Goal: Information Seeking & Learning: Stay updated

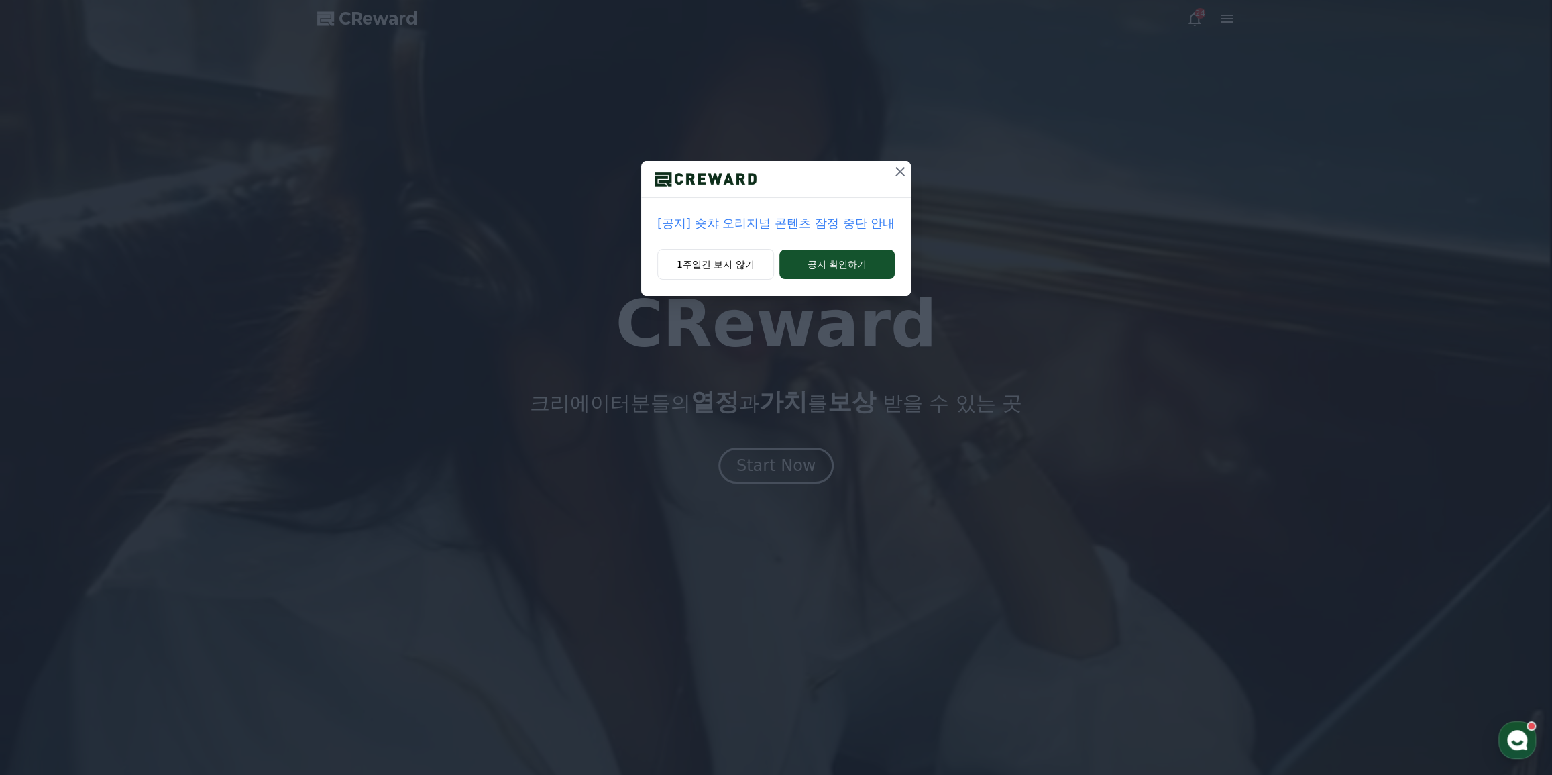
click at [766, 221] on p "[공지] 숏챠 오리지널 콘텐츠 잠정 중단 안내" at bounding box center [775, 223] width 237 height 19
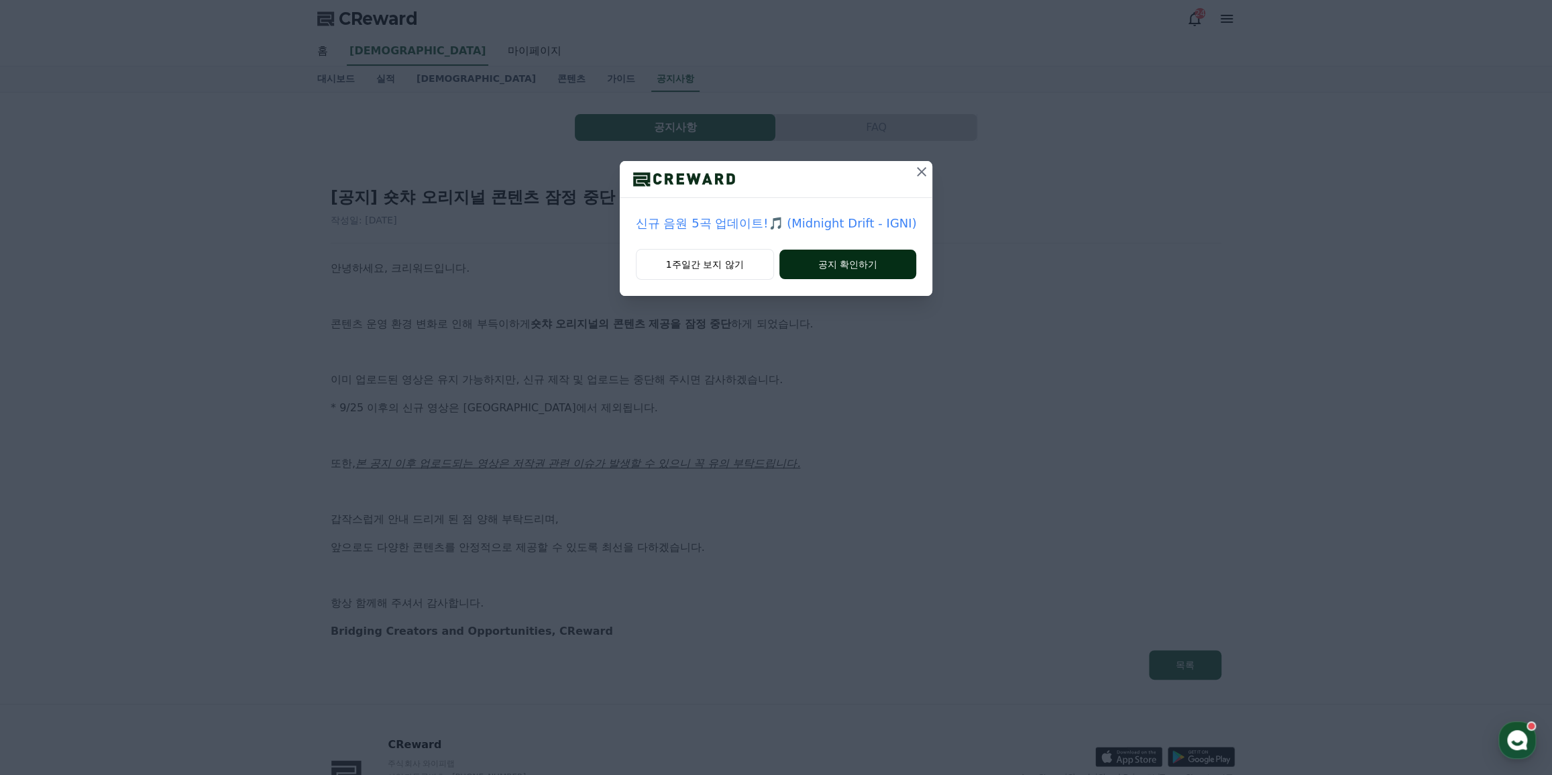
click at [807, 268] on button "공지 확인하기" at bounding box center [849, 265] width 138 height 30
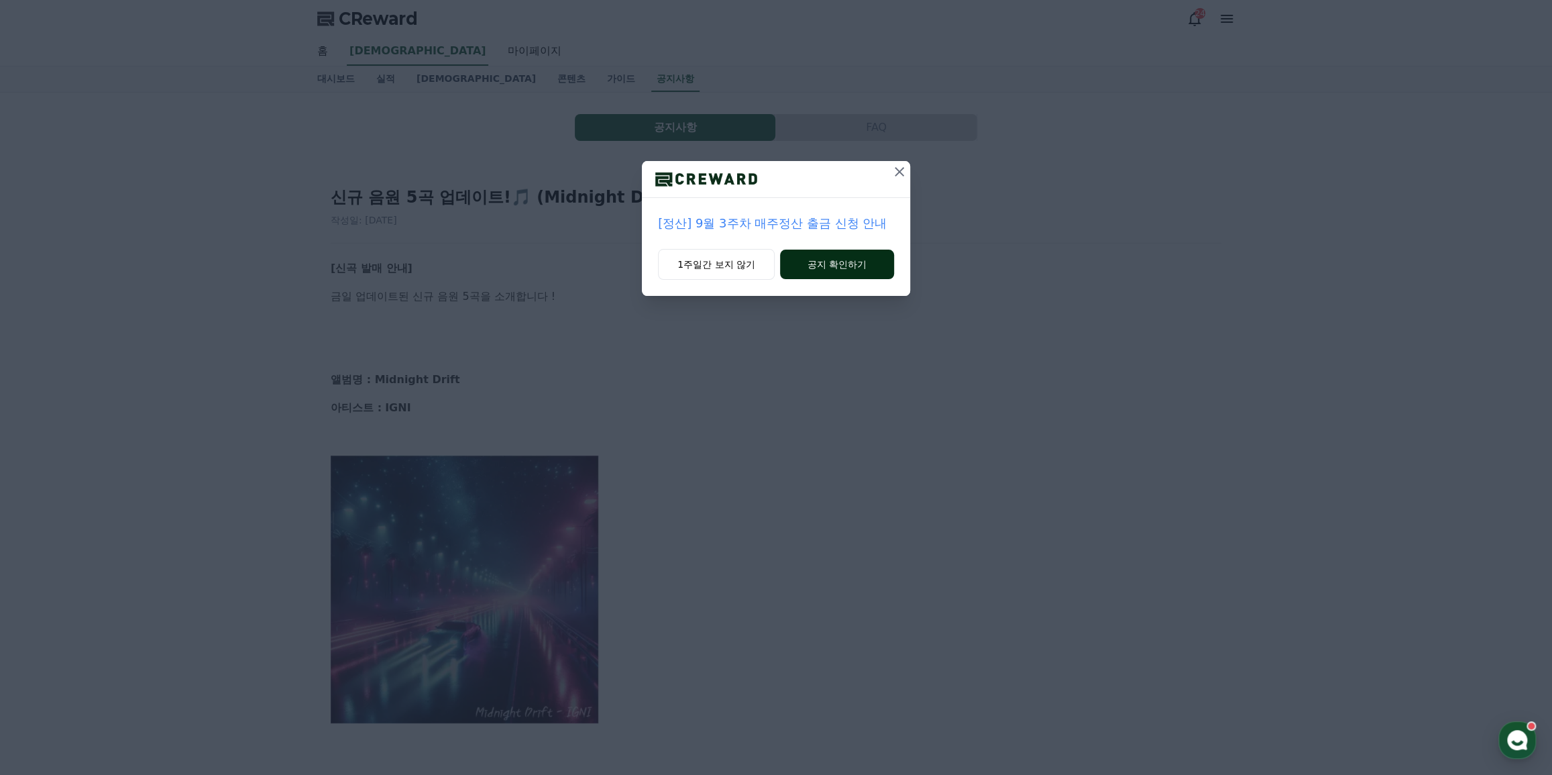
click at [800, 264] on button "공지 확인하기" at bounding box center [837, 265] width 114 height 30
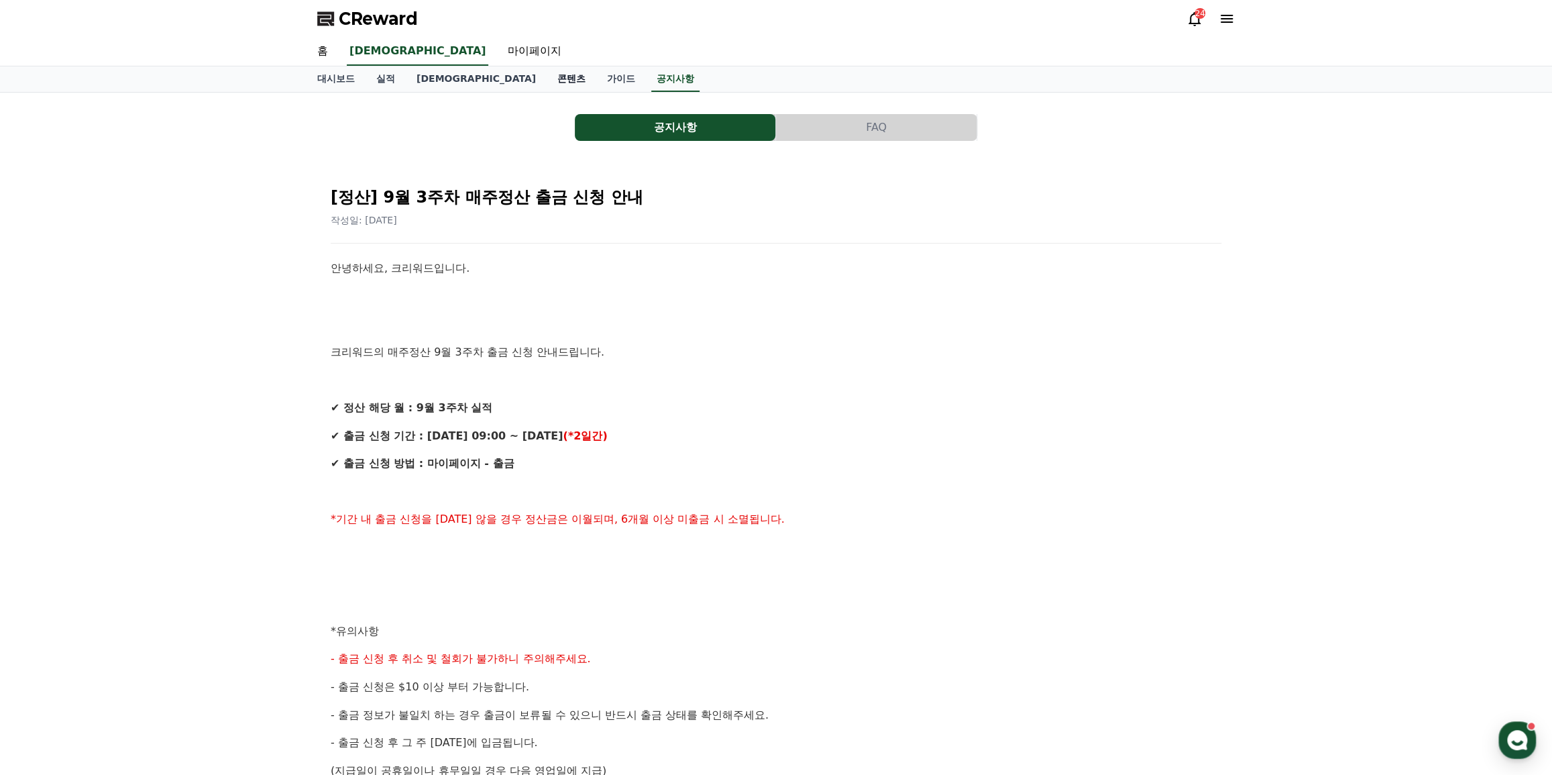
click at [547, 78] on link "콘텐츠" at bounding box center [572, 78] width 50 height 25
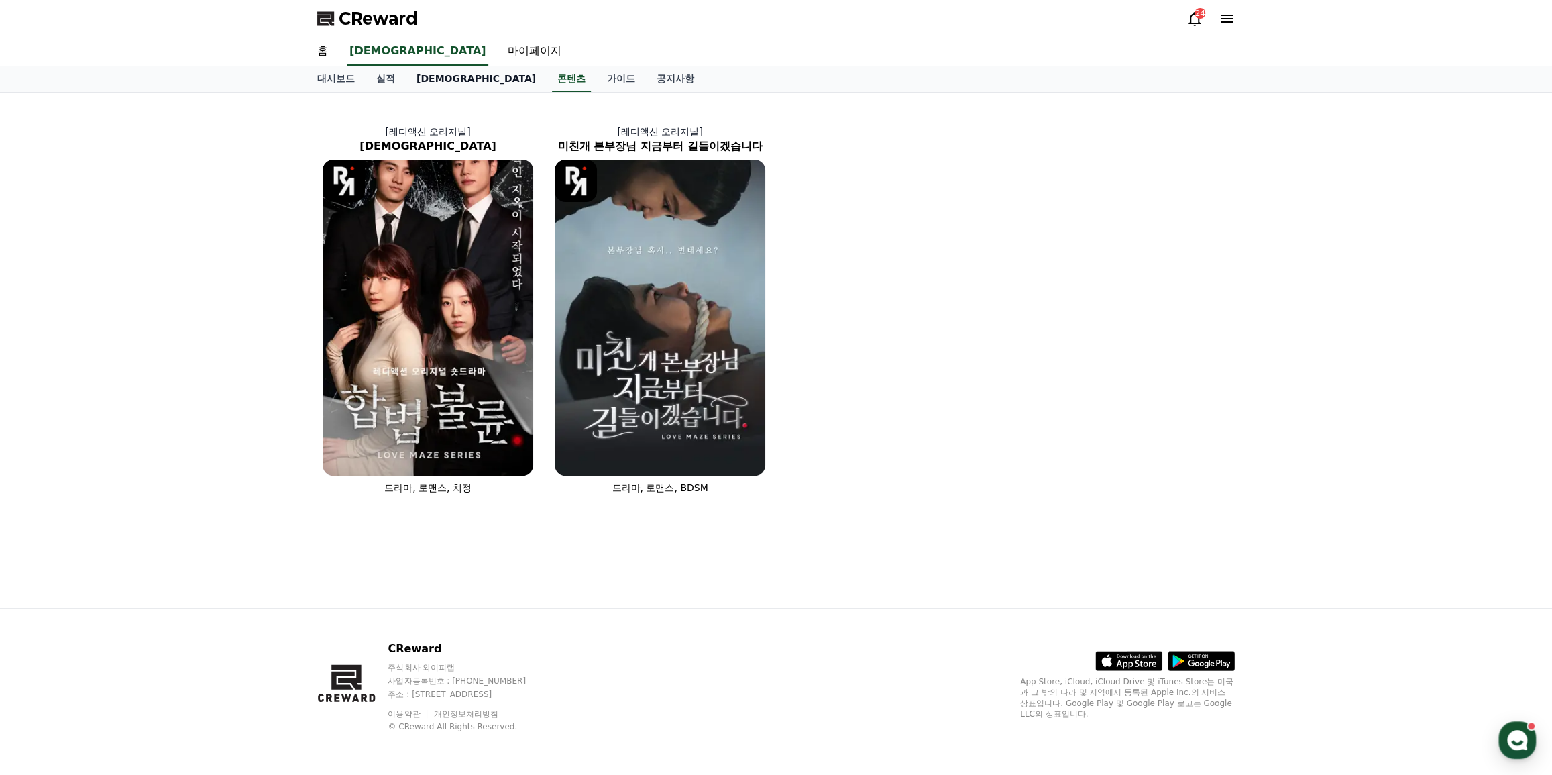
click at [419, 81] on link "[DEMOGRAPHIC_DATA]" at bounding box center [476, 78] width 141 height 25
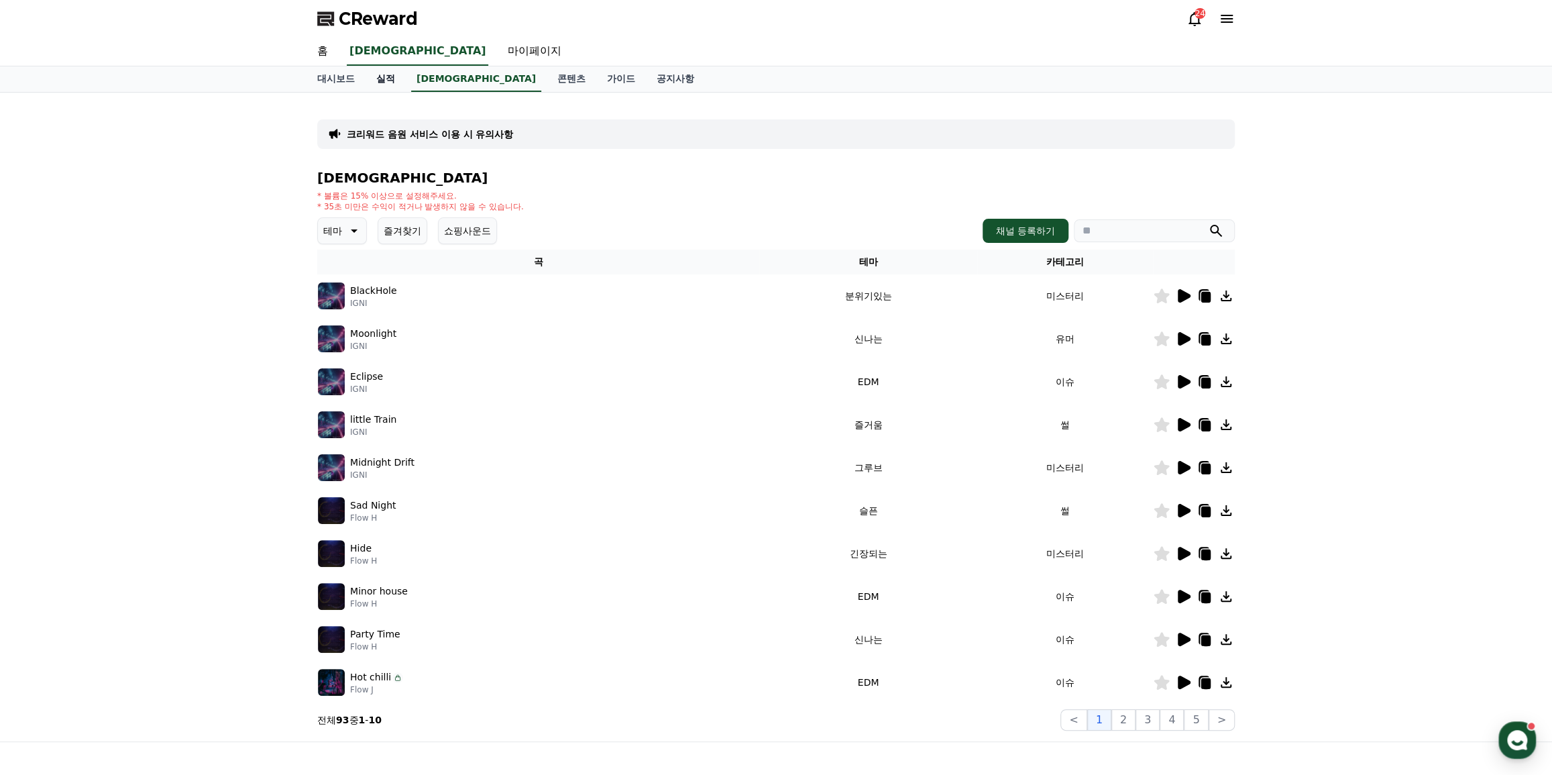
click at [372, 83] on link "실적" at bounding box center [386, 78] width 40 height 25
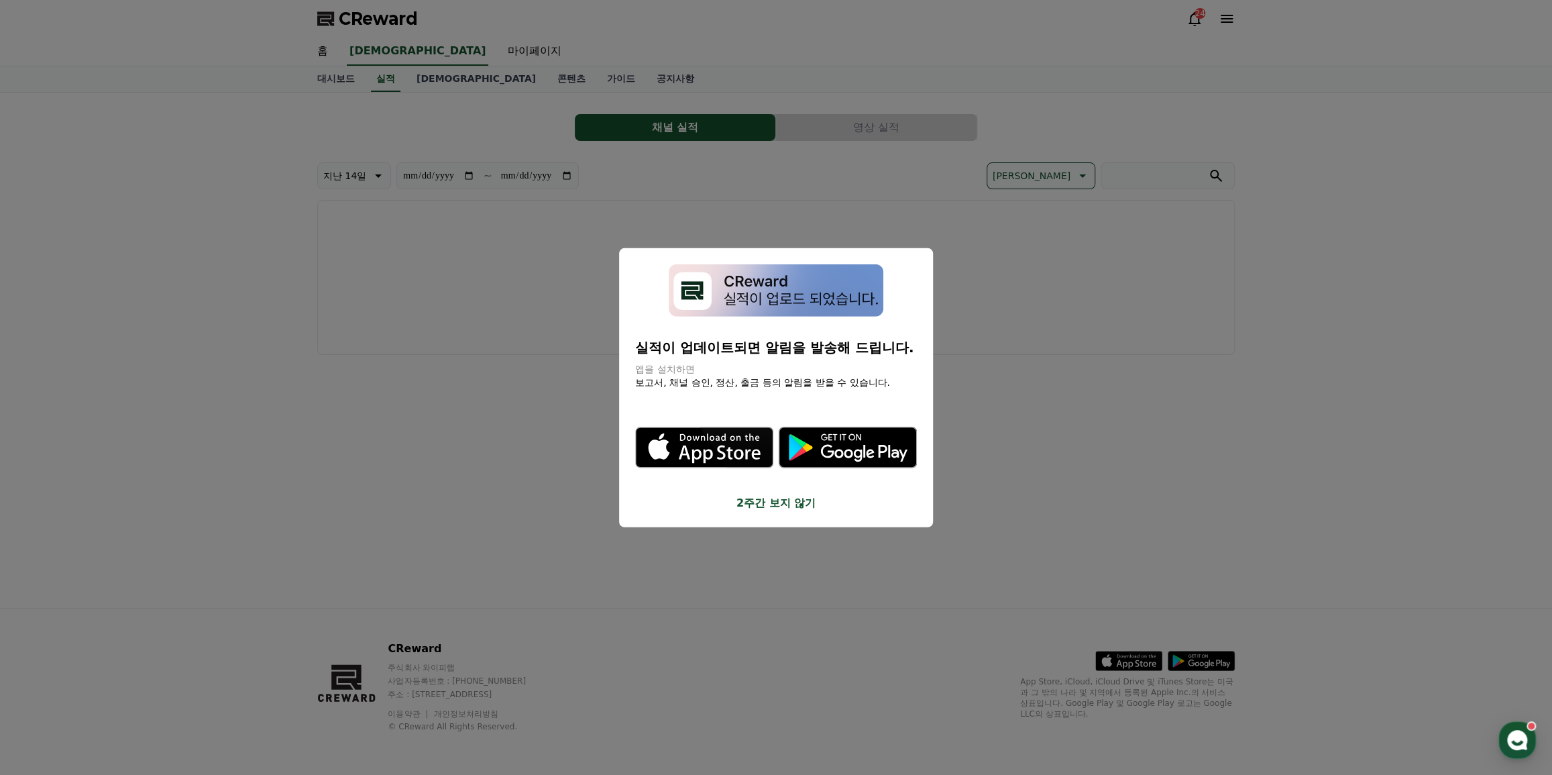
click at [299, 72] on button "close modal" at bounding box center [776, 387] width 1552 height 775
